Goal: Use online tool/utility: Utilize a website feature to perform a specific function

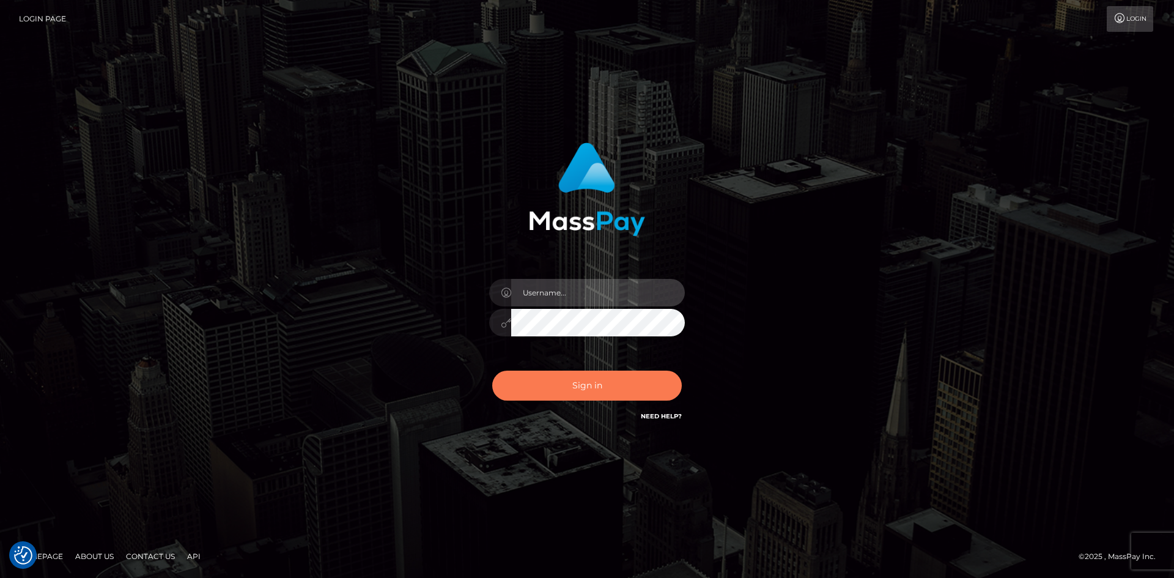
type input "tinan"
click at [576, 379] on button "Sign in" at bounding box center [587, 386] width 190 height 30
type input "tinan"
click at [576, 379] on button "Sign in" at bounding box center [587, 386] width 190 height 30
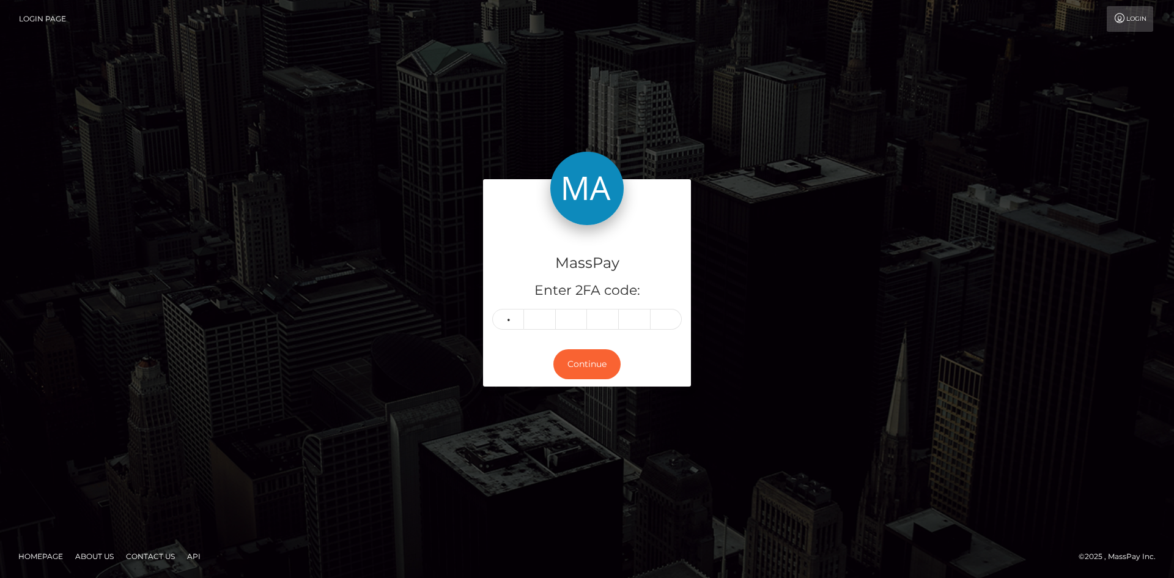
type input "6"
type input "2"
type input "5"
type input "2"
type input "1"
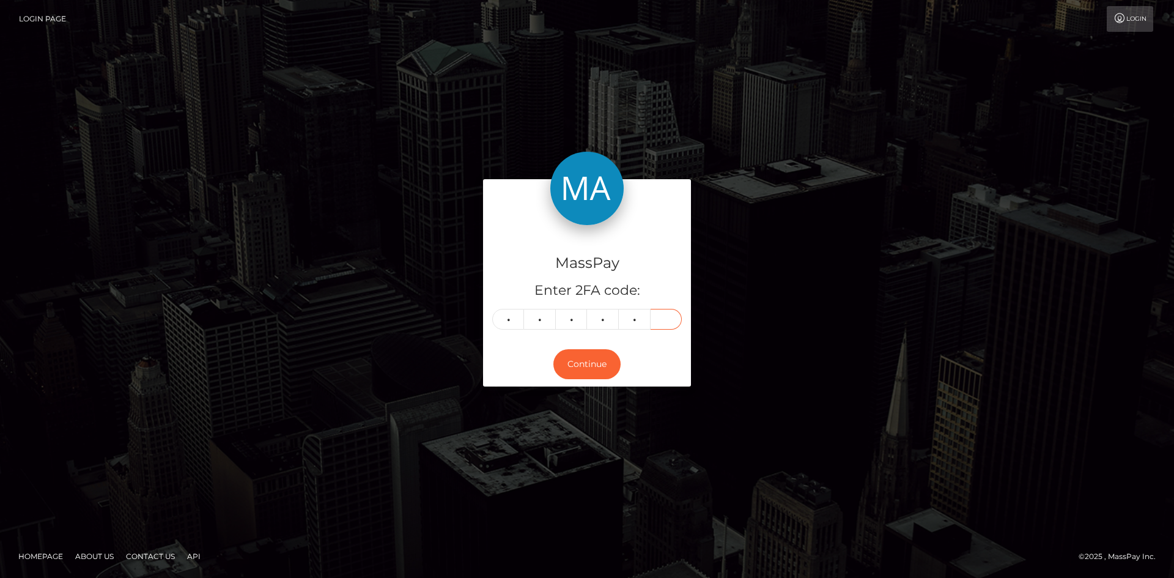
type input "7"
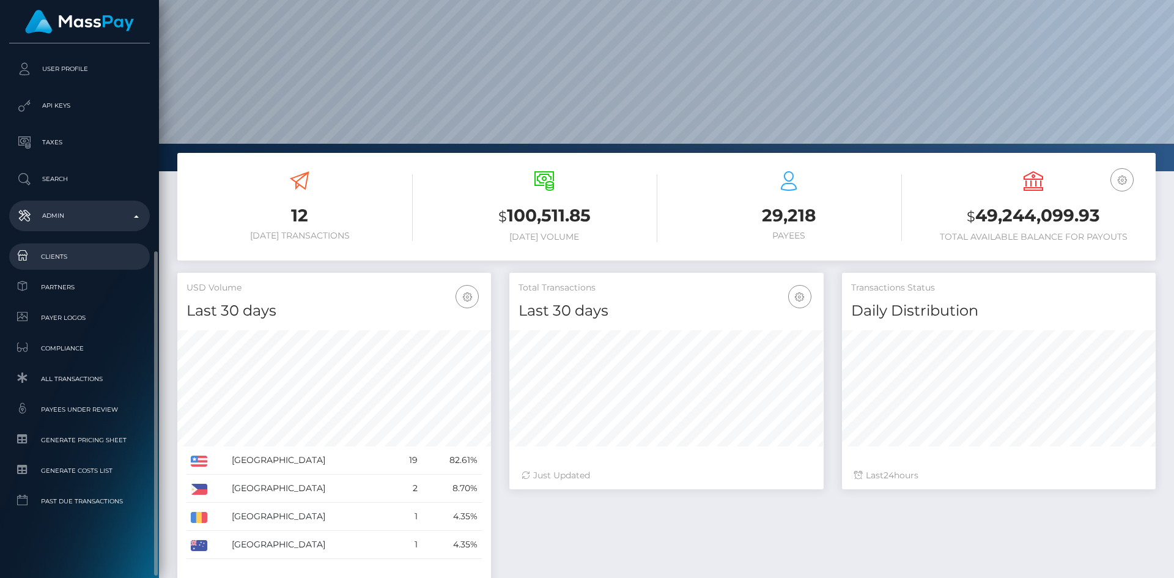
click at [70, 251] on span "Clients" at bounding box center [79, 257] width 131 height 14
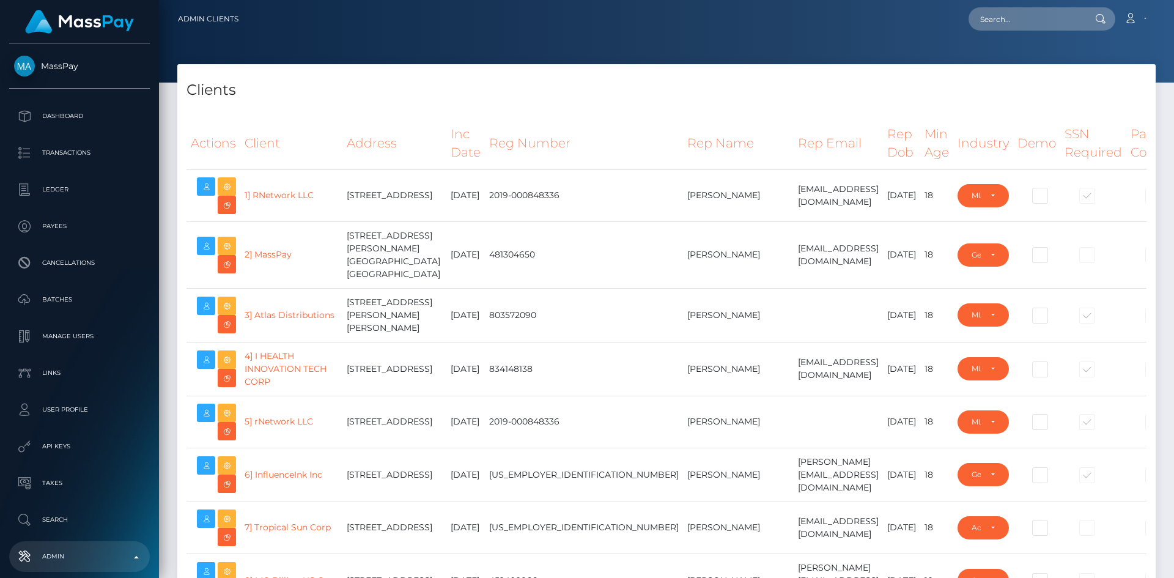
select select "223"
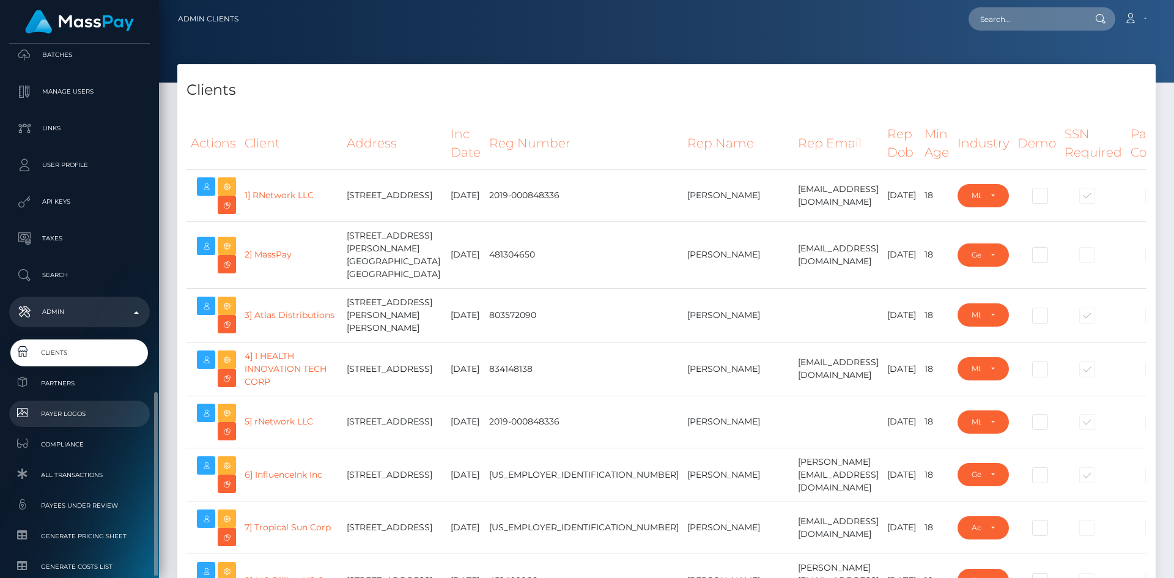
scroll to position [374, 0]
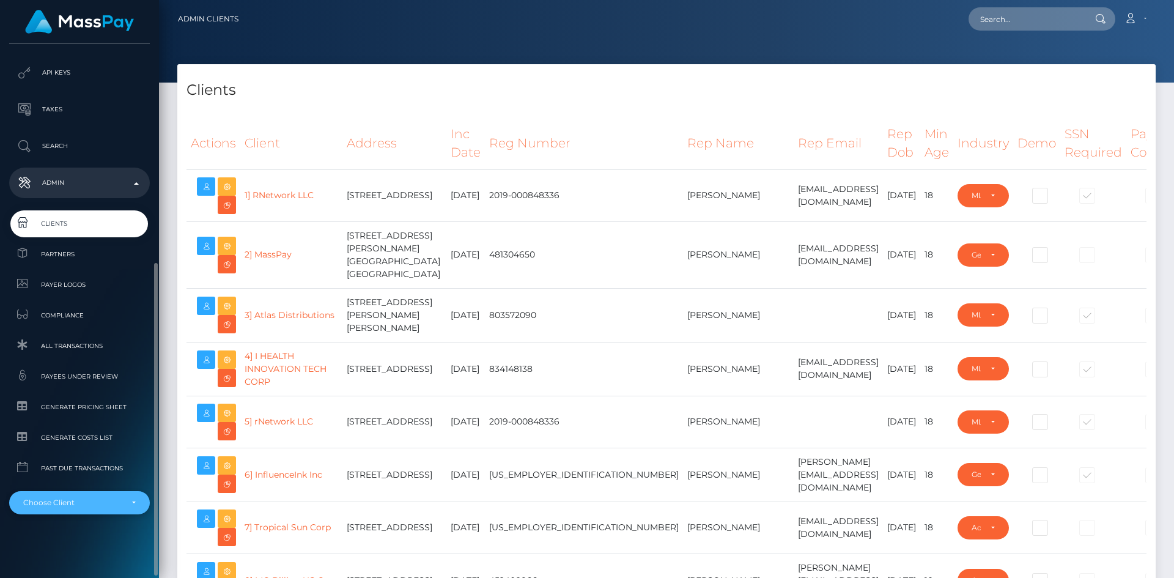
click at [94, 500] on div "Choose Client" at bounding box center [72, 503] width 98 height 10
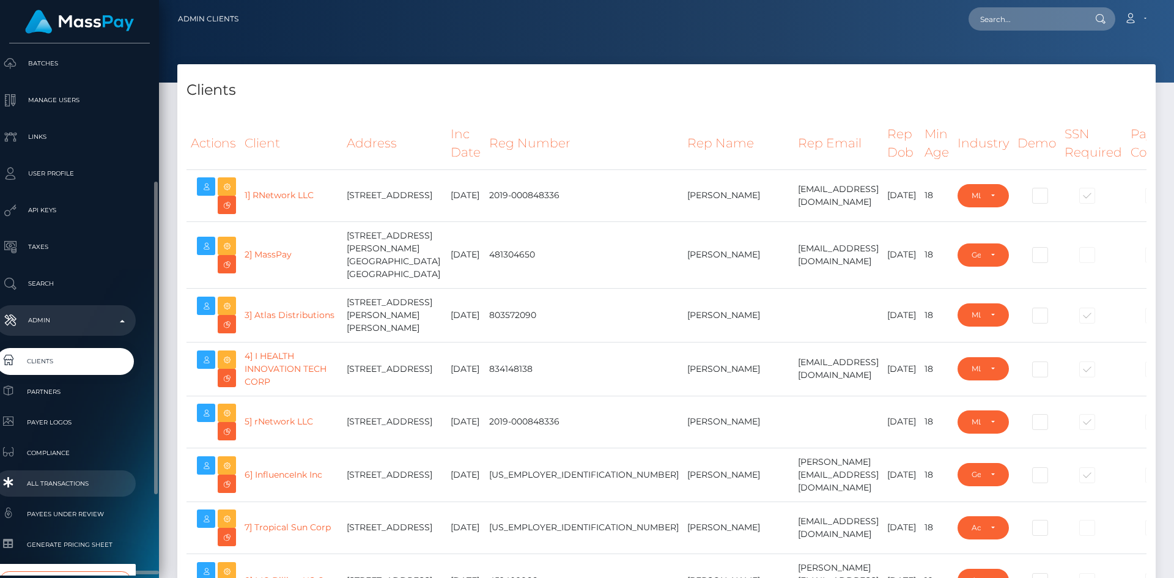
scroll to position [374, 14]
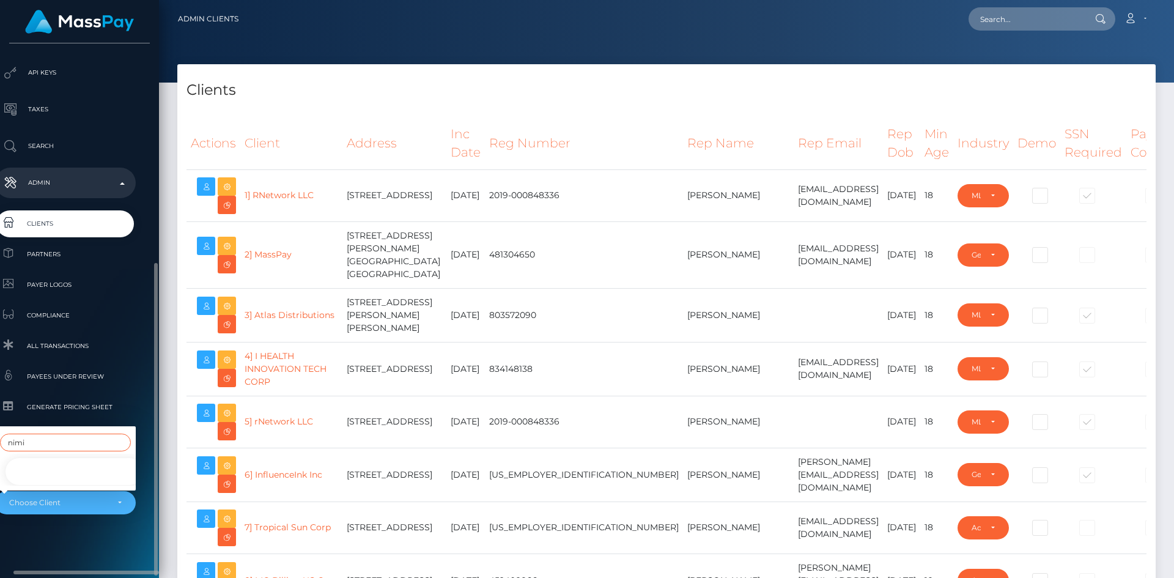
type input "nimi"
select select "182"
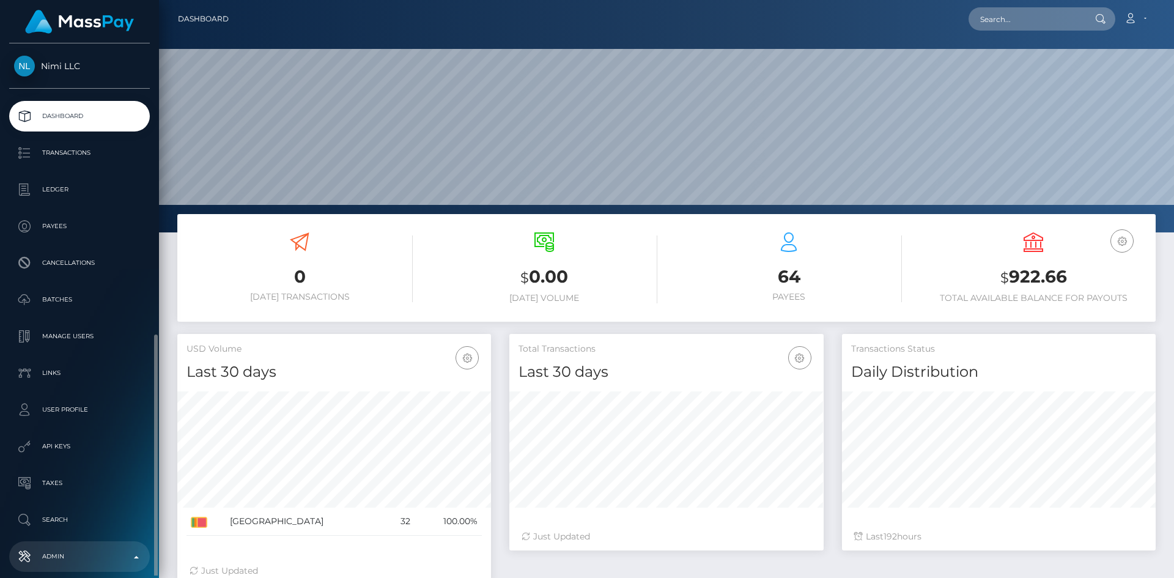
scroll to position [367, 0]
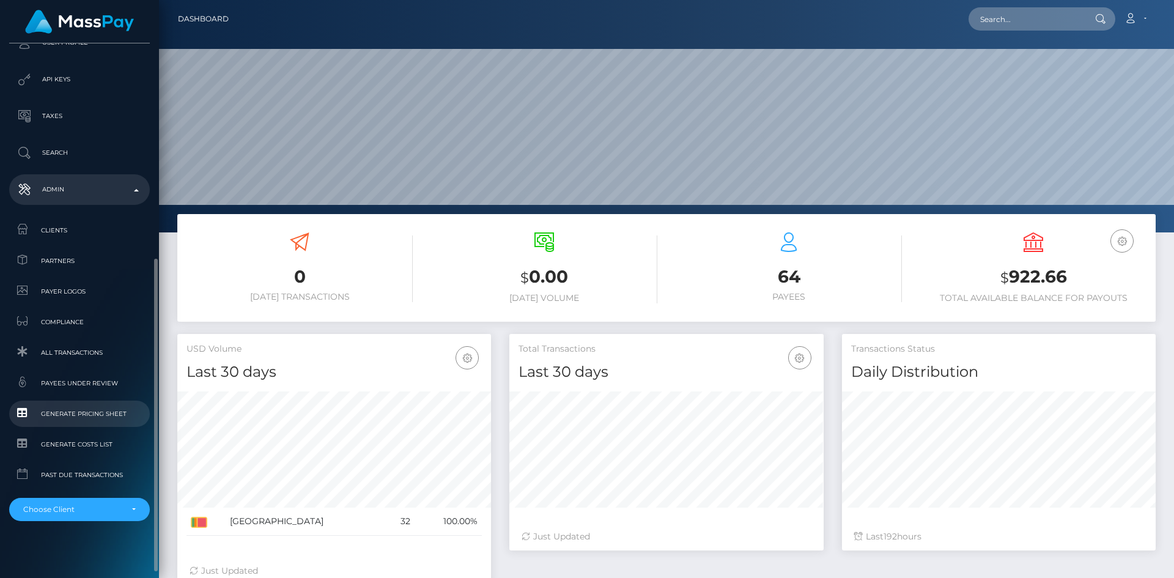
click at [94, 407] on span "Generate Pricing Sheet" at bounding box center [79, 414] width 131 height 14
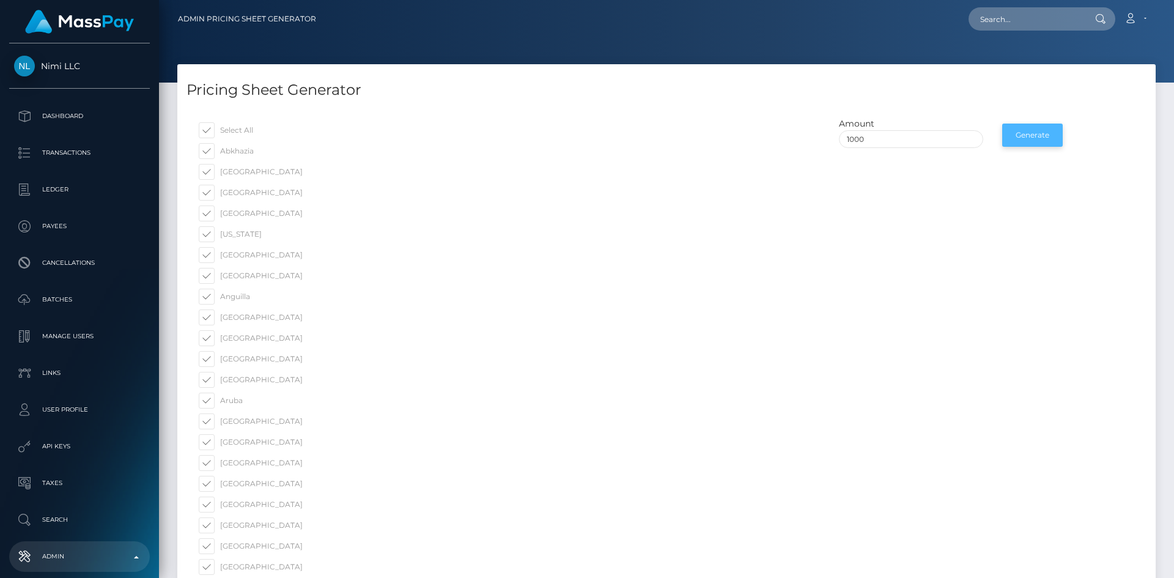
click at [1028, 139] on button "Generate" at bounding box center [1033, 135] width 61 height 23
